Goal: Find specific page/section: Find specific page/section

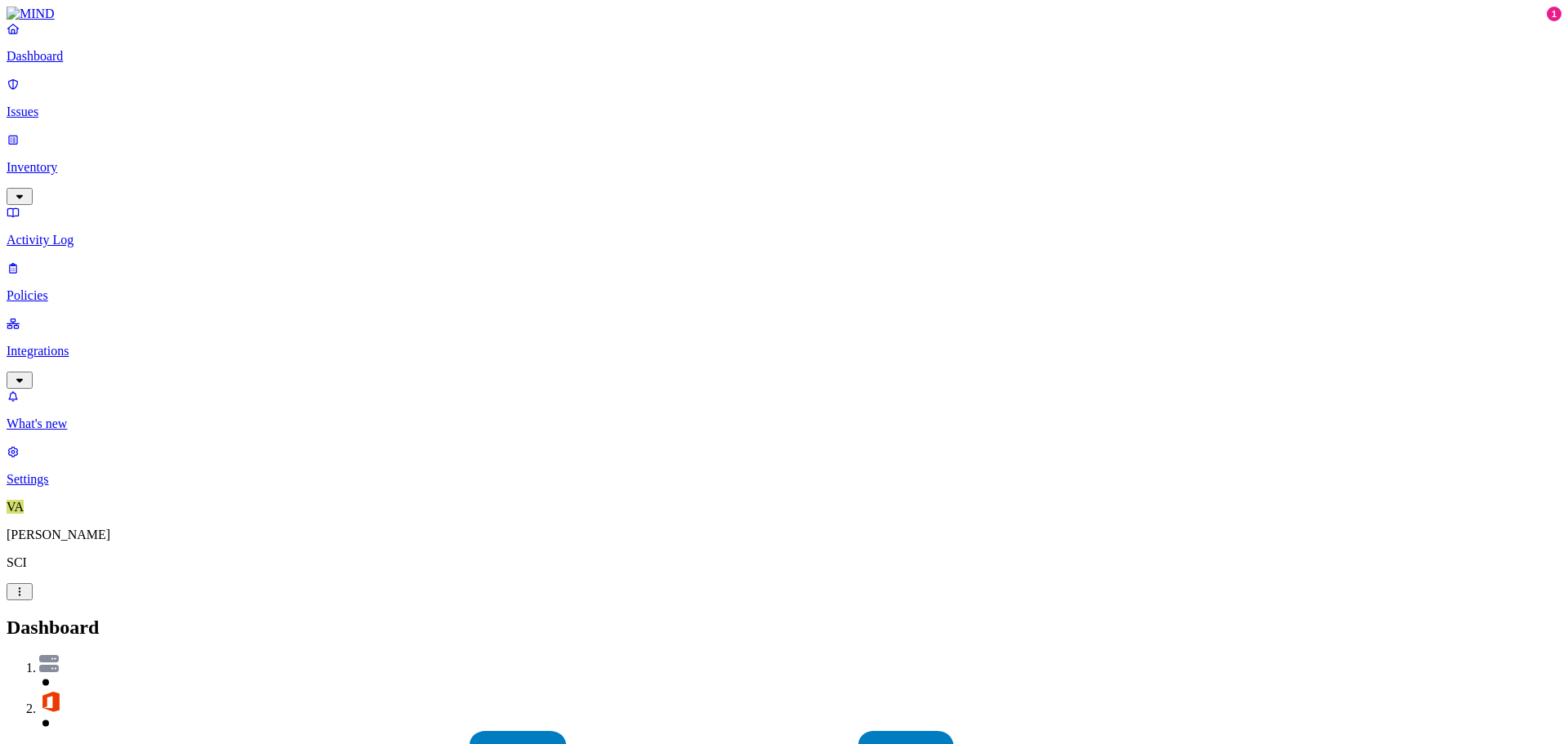
click at [120, 160] on p "Inventory" at bounding box center [784, 167] width 1555 height 15
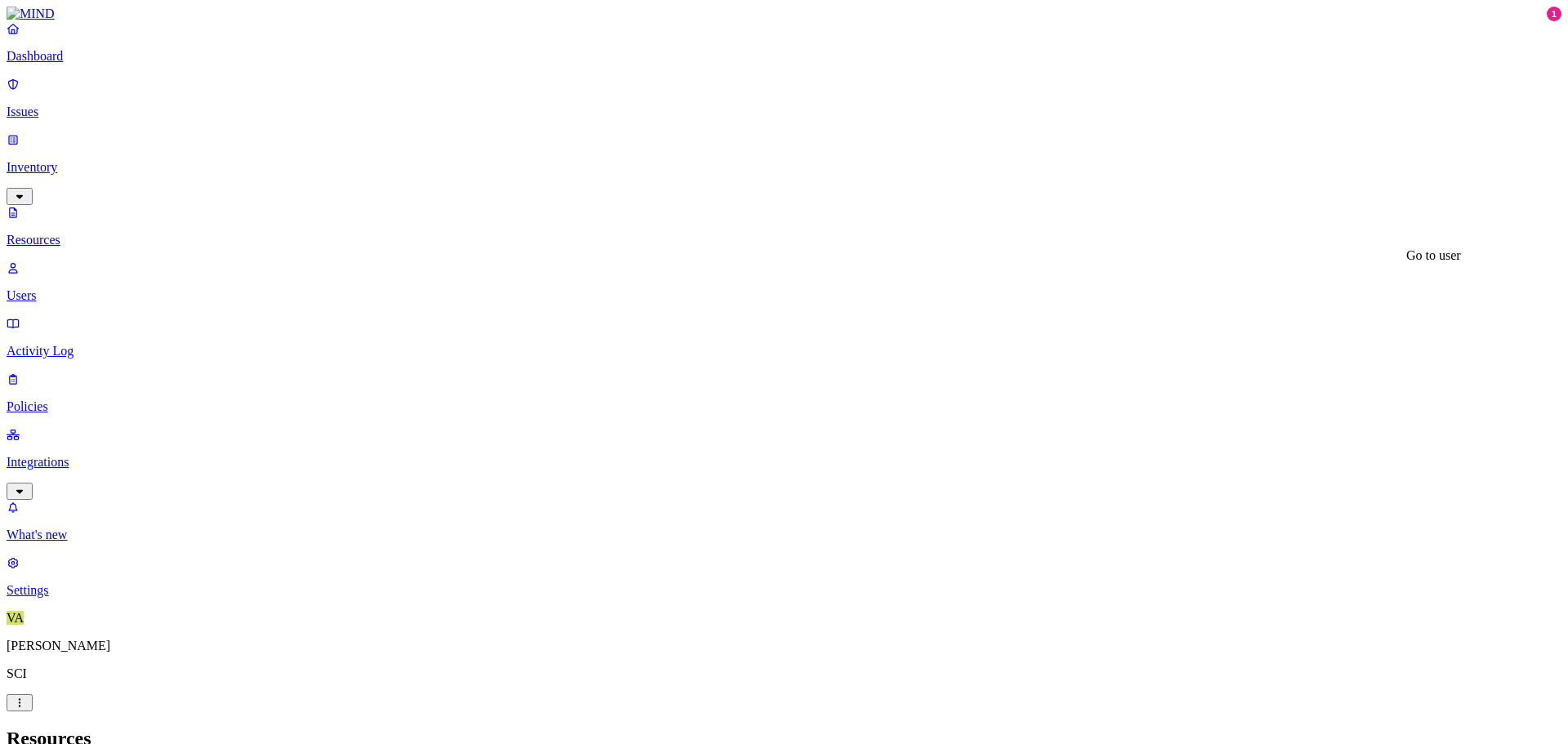
drag, startPoint x: 1291, startPoint y: 282, endPoint x: 1417, endPoint y: 274, distance: 126.3
drag, startPoint x: 1417, startPoint y: 283, endPoint x: 1263, endPoint y: 296, distance: 154.5
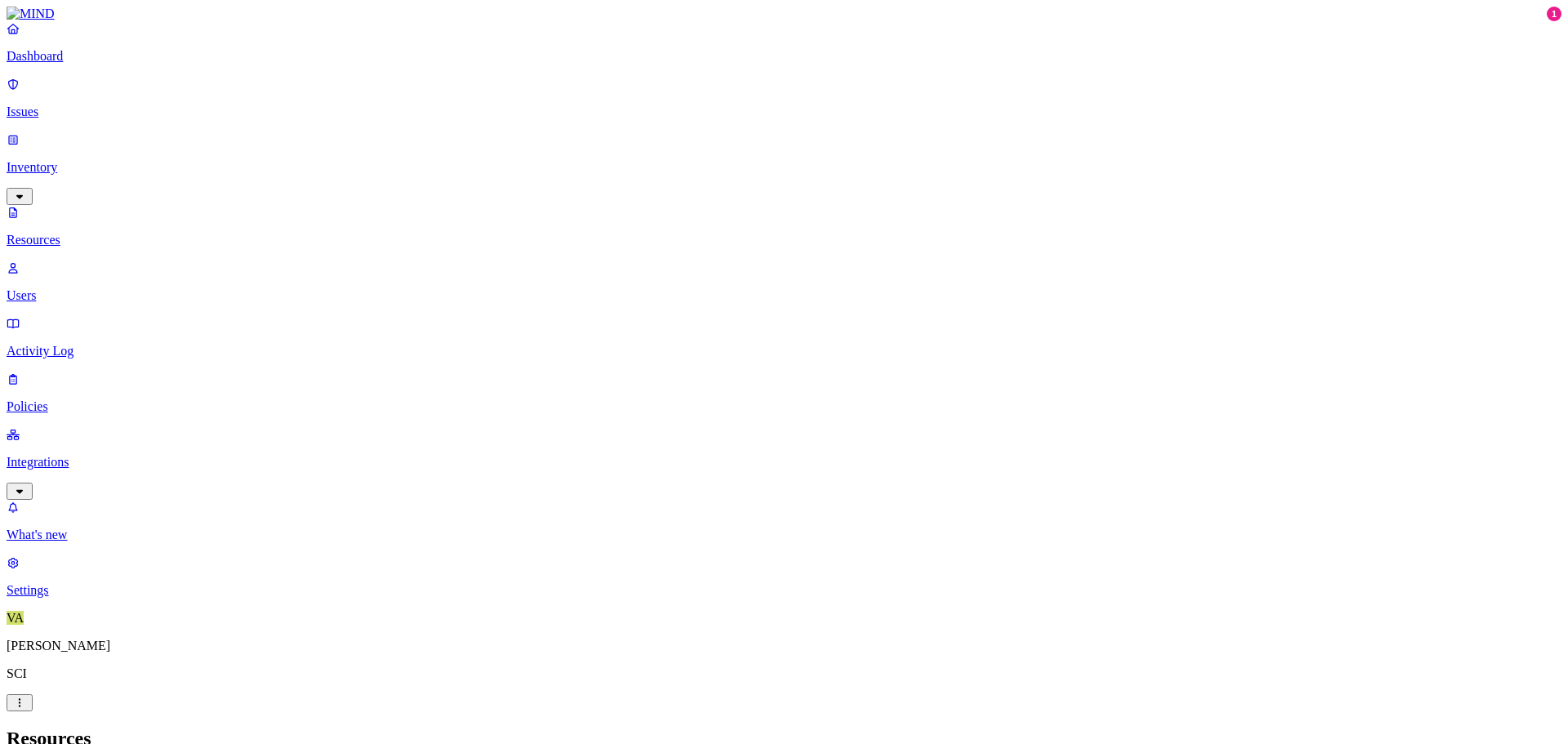
click at [66, 288] on p "Users" at bounding box center [784, 295] width 1555 height 15
click at [760, 119] on span "Flagged users" at bounding box center [750, 125] width 43 height 28
click at [74, 63] on p "Dashboard" at bounding box center [784, 56] width 1555 height 15
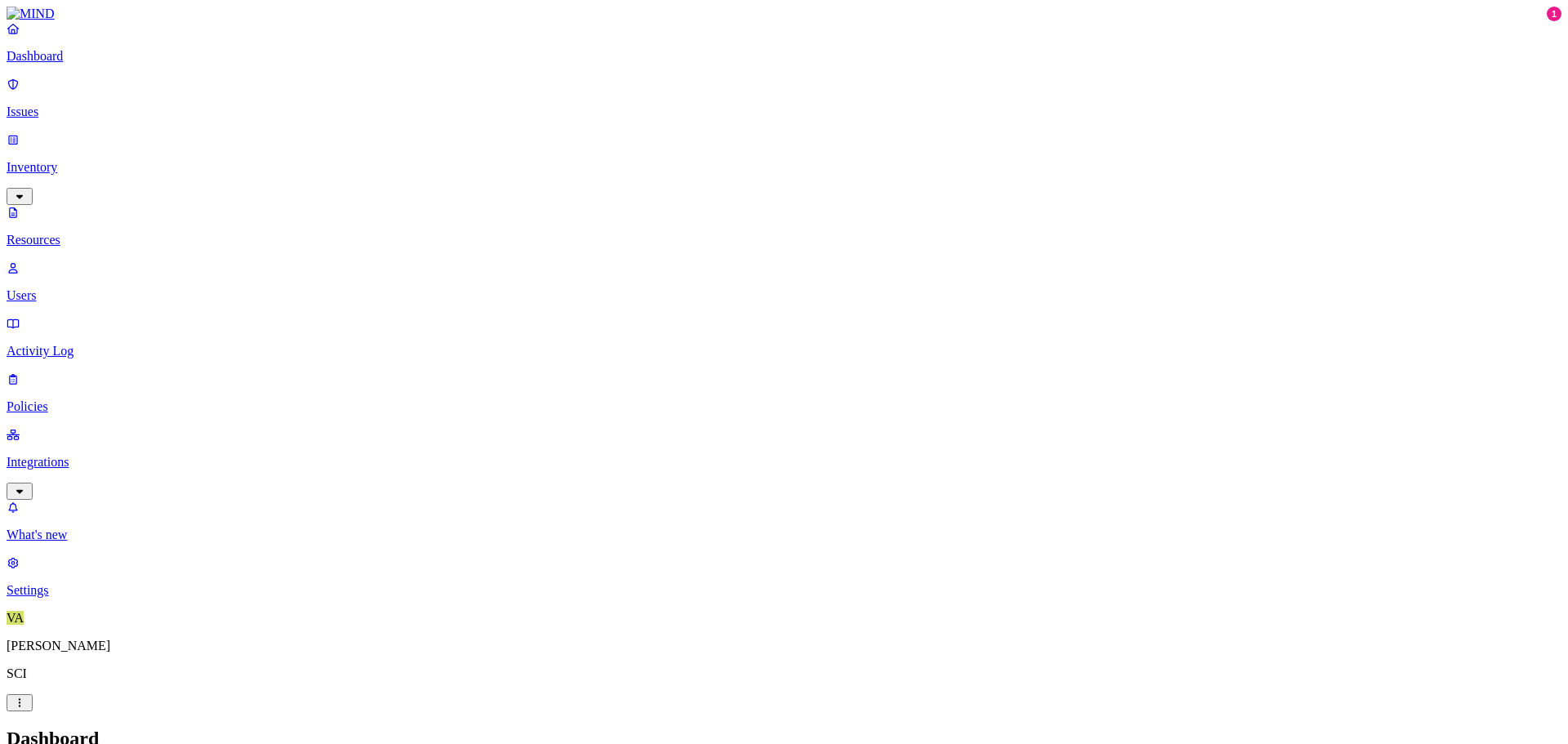
click at [74, 63] on p "Dashboard" at bounding box center [784, 56] width 1555 height 15
